Goal: Find contact information: Find contact information

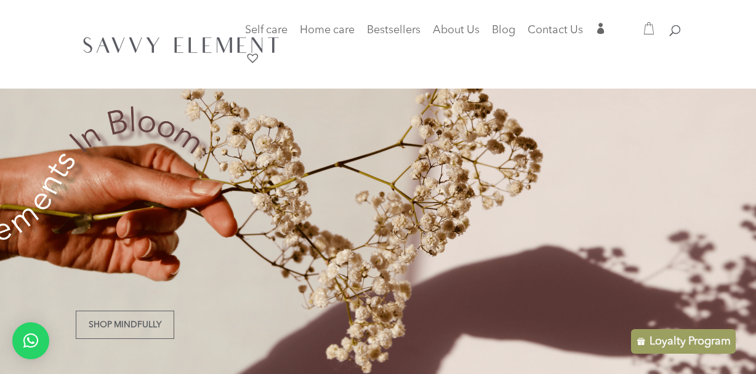
click at [76, 68] on div at bounding box center [378, 44] width 604 height 89
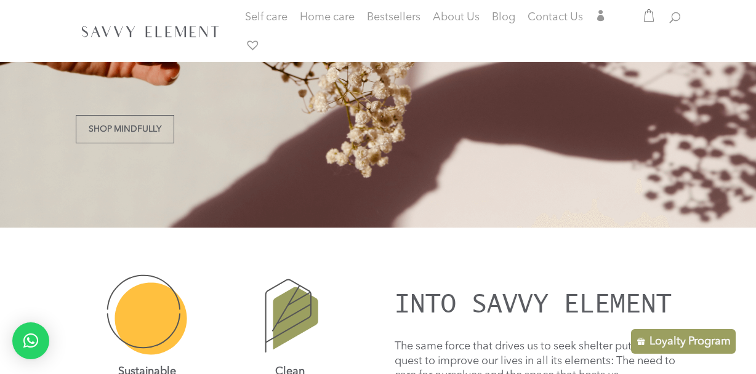
scroll to position [197, 0]
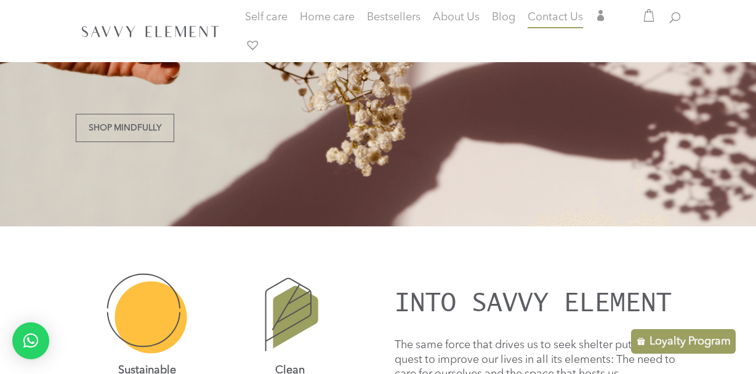
click at [576, 17] on span "Contact Us" at bounding box center [554, 17] width 55 height 11
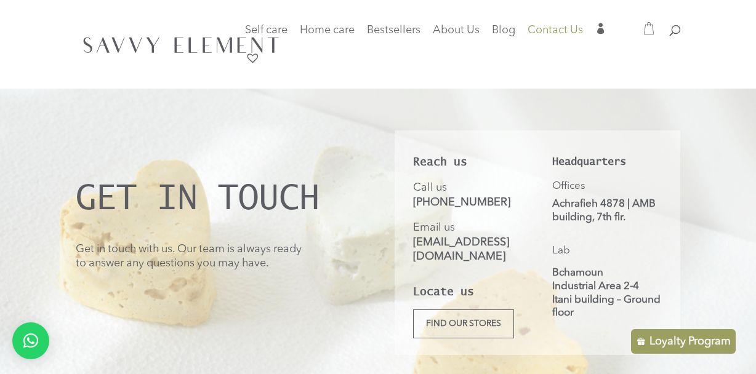
drag, startPoint x: 505, startPoint y: 139, endPoint x: 423, endPoint y: 137, distance: 81.9
click at [423, 137] on div "Reach us Call us [PHONE_NUMBER] Email us [EMAIL_ADDRESS][DOMAIN_NAME] Locate us…" at bounding box center [468, 236] width 110 height 204
click at [516, 228] on p "Email us [EMAIL_ADDRESS][DOMAIN_NAME]" at bounding box center [468, 242] width 110 height 43
drag, startPoint x: 510, startPoint y: 202, endPoint x: 423, endPoint y: 203, distance: 86.8
click at [423, 203] on p "Call us [PHONE_NUMBER]" at bounding box center [468, 201] width 110 height 40
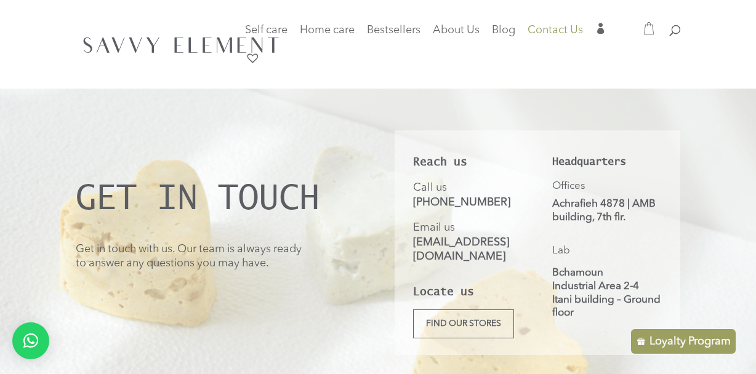
copy link "961 81 827 644"
